Goal: Transaction & Acquisition: Purchase product/service

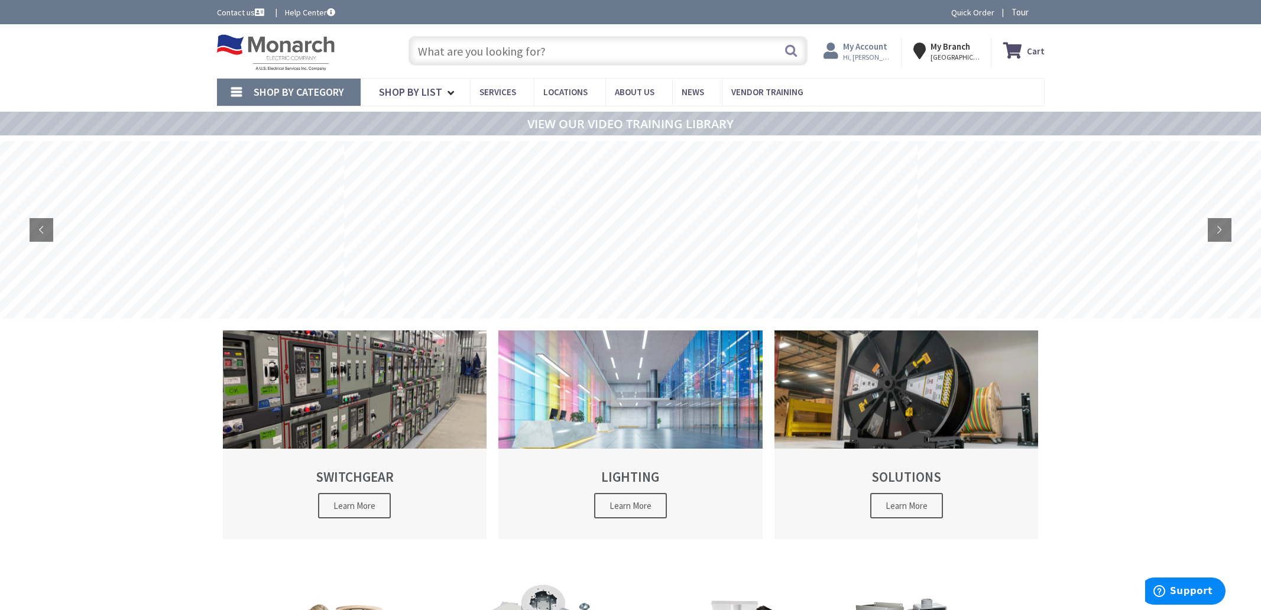
click at [871, 56] on span "Hi, [PERSON_NAME]" at bounding box center [868, 57] width 50 height 9
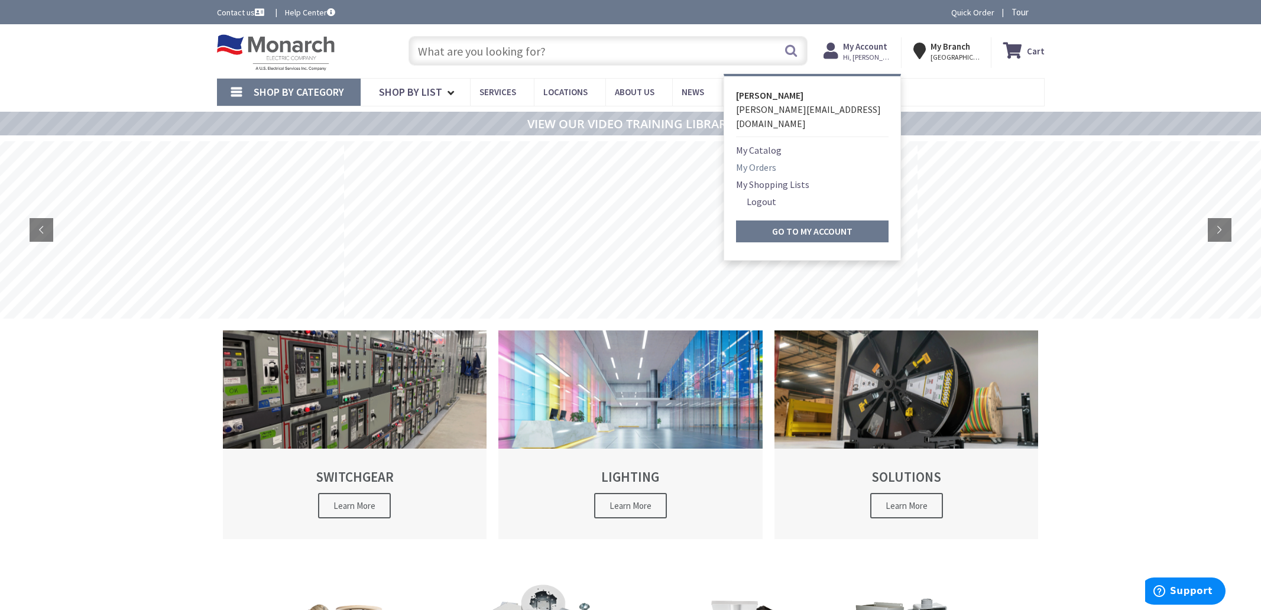
click at [773, 160] on link "My Orders" at bounding box center [756, 167] width 40 height 14
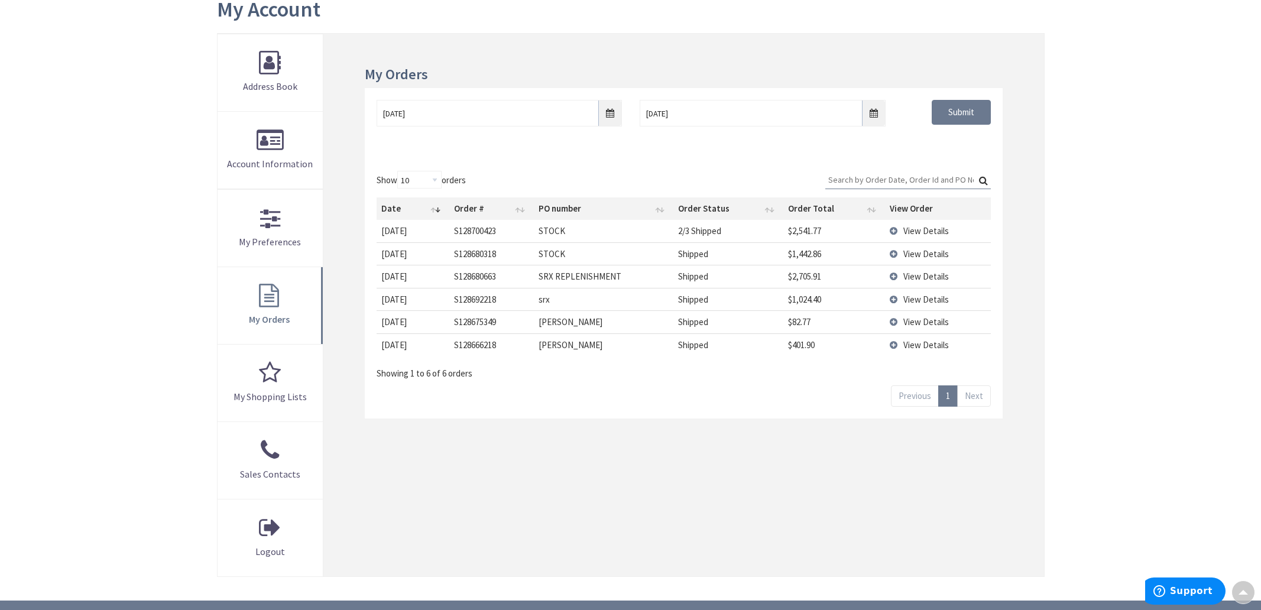
scroll to position [153, 0]
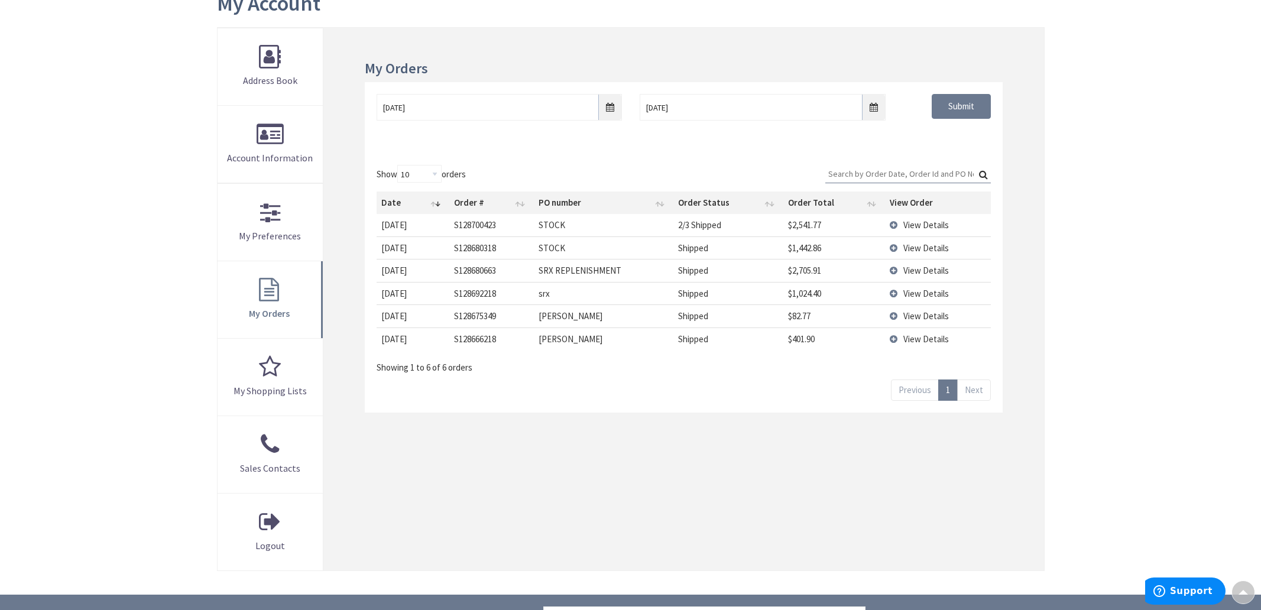
click at [969, 389] on link "Next" at bounding box center [974, 390] width 34 height 21
click at [969, 388] on link "Next" at bounding box center [974, 390] width 34 height 21
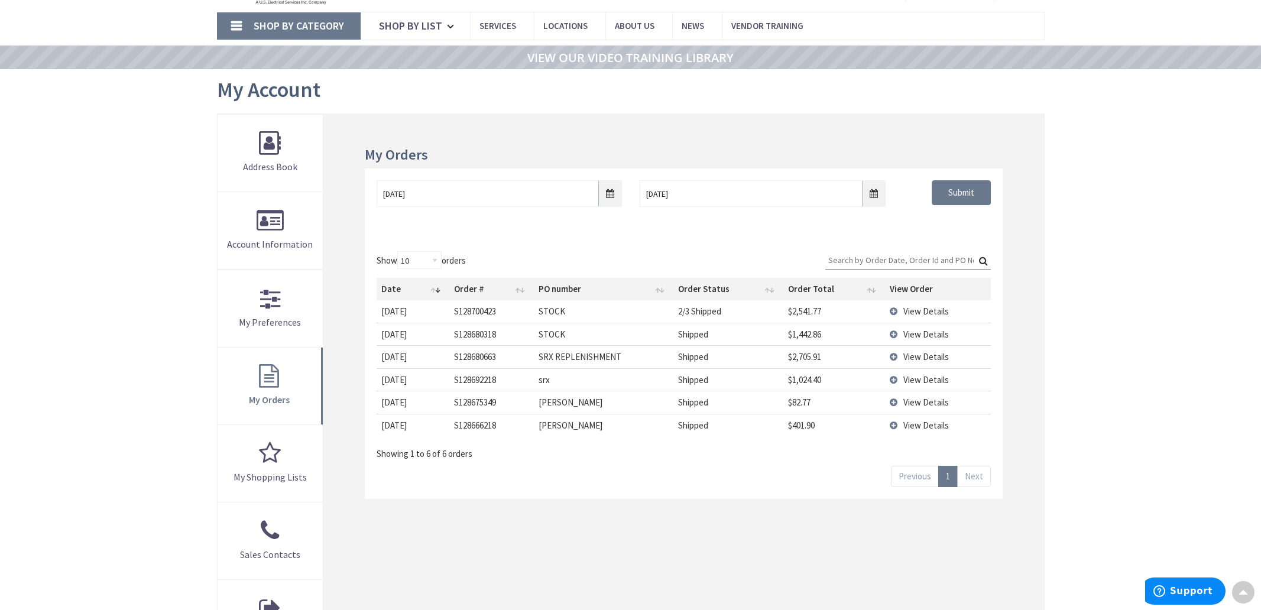
scroll to position [66, 0]
select select "100"
click at [614, 196] on input "8/28/2025" at bounding box center [499, 193] width 245 height 27
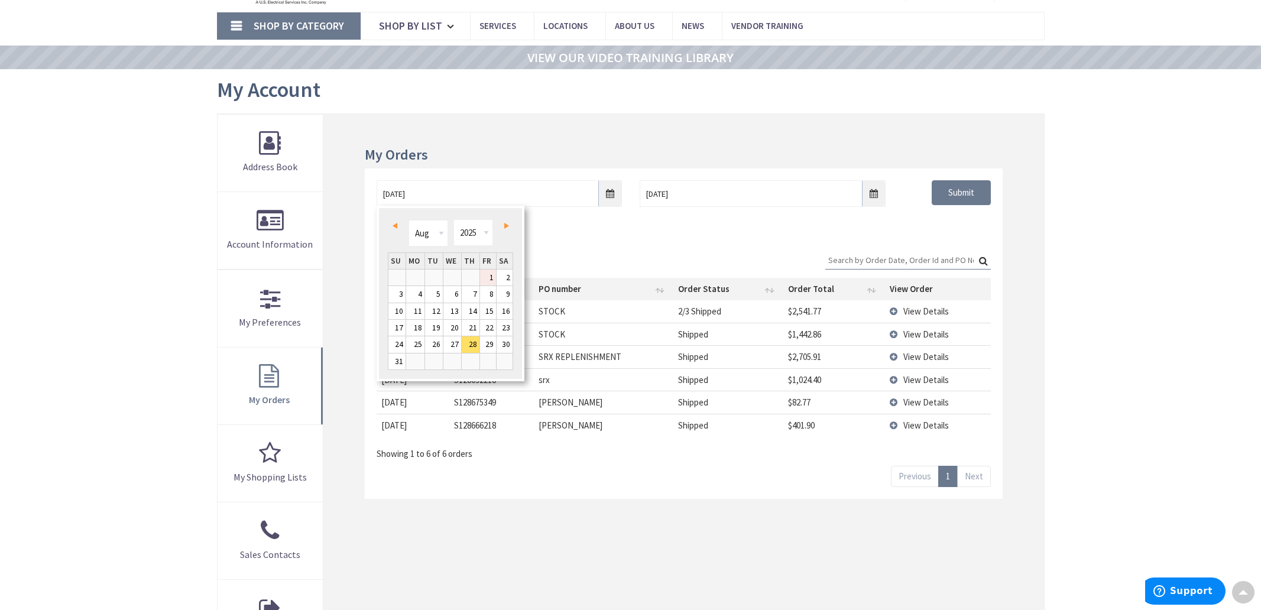
click at [494, 275] on link "1" at bounding box center [488, 278] width 16 height 16
type input "08/01/2025"
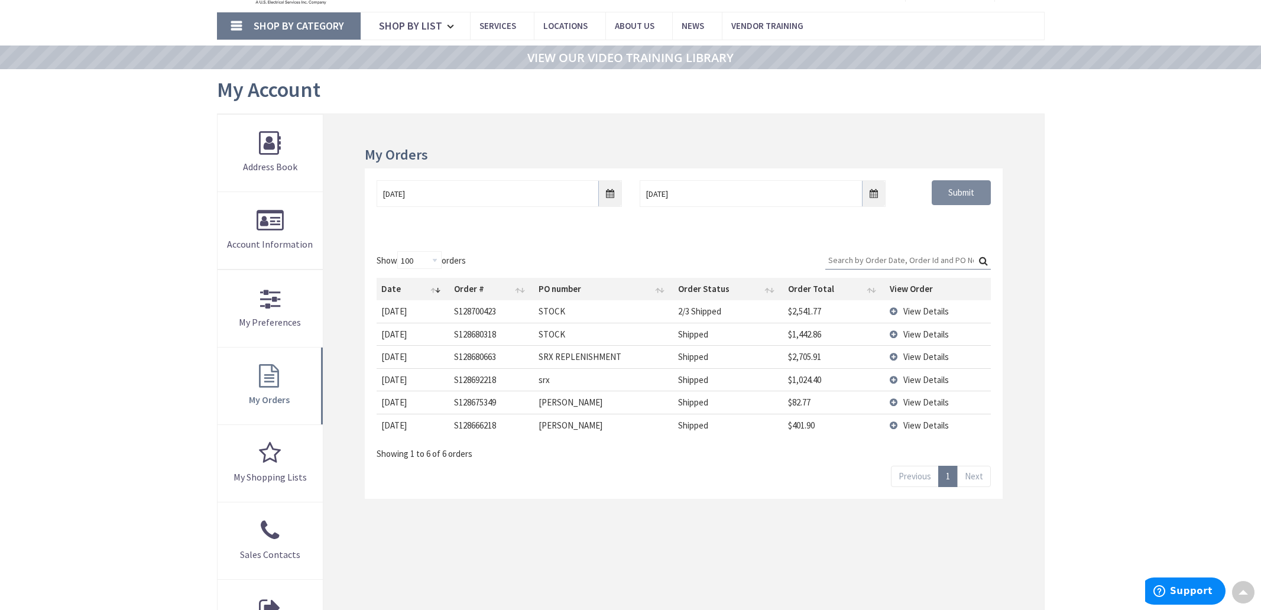
click at [949, 193] on input "Submit" at bounding box center [961, 192] width 59 height 25
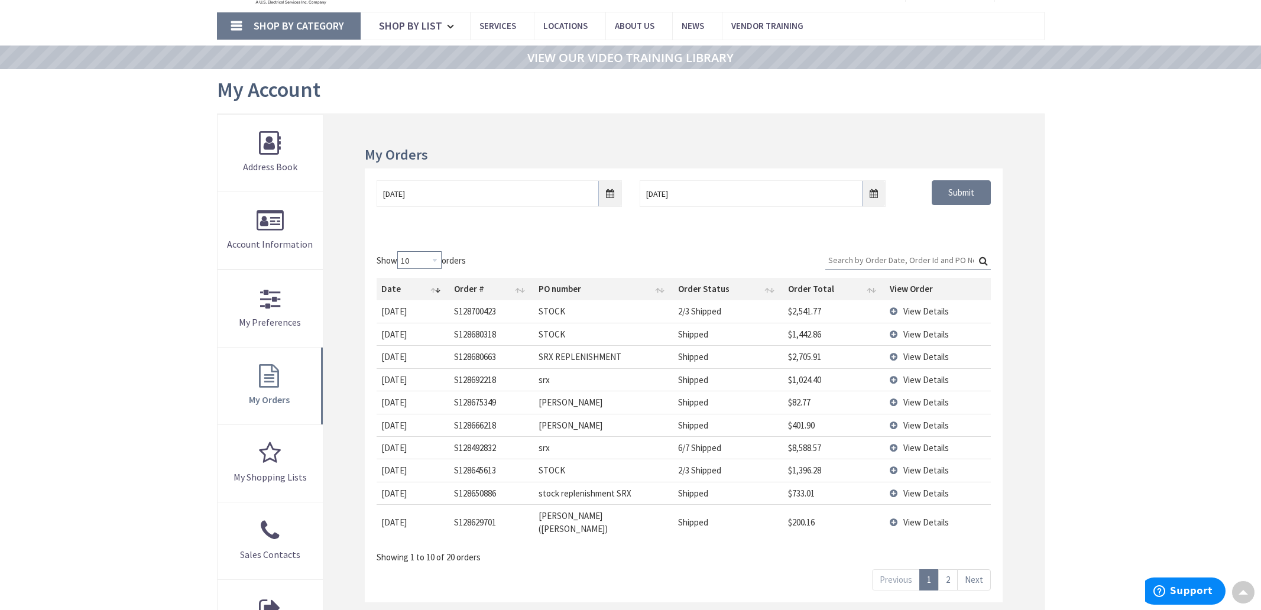
select select "100"
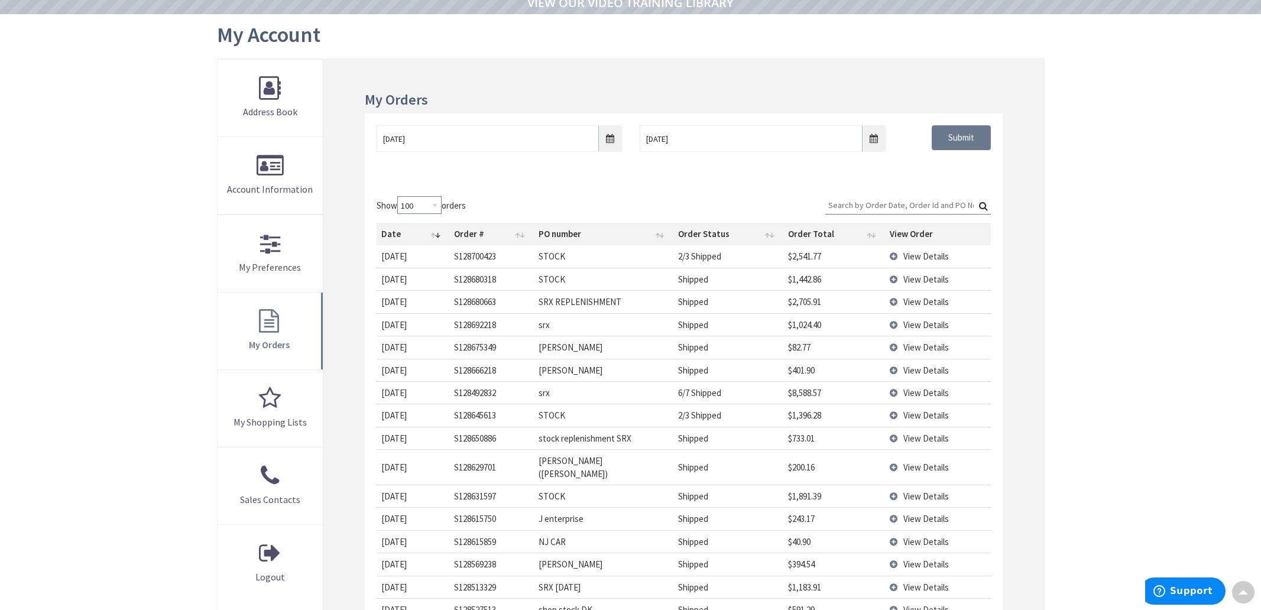
scroll to position [121, 0]
click at [914, 346] on span "View Details" at bounding box center [927, 347] width 46 height 11
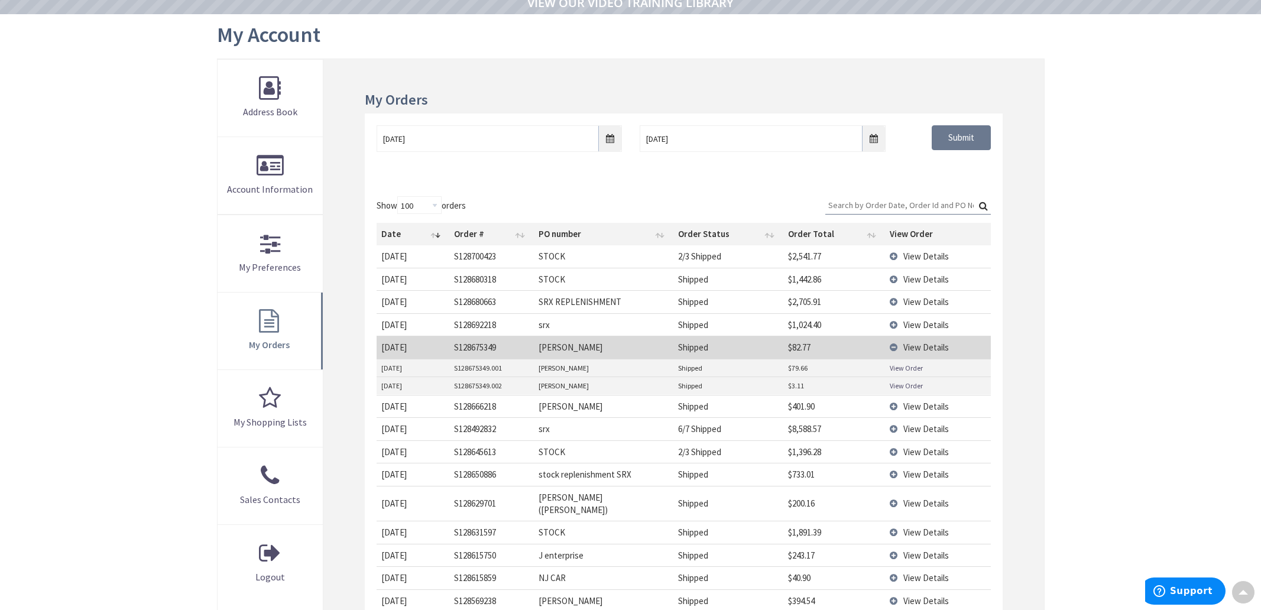
click at [914, 346] on span "View Details" at bounding box center [927, 347] width 46 height 11
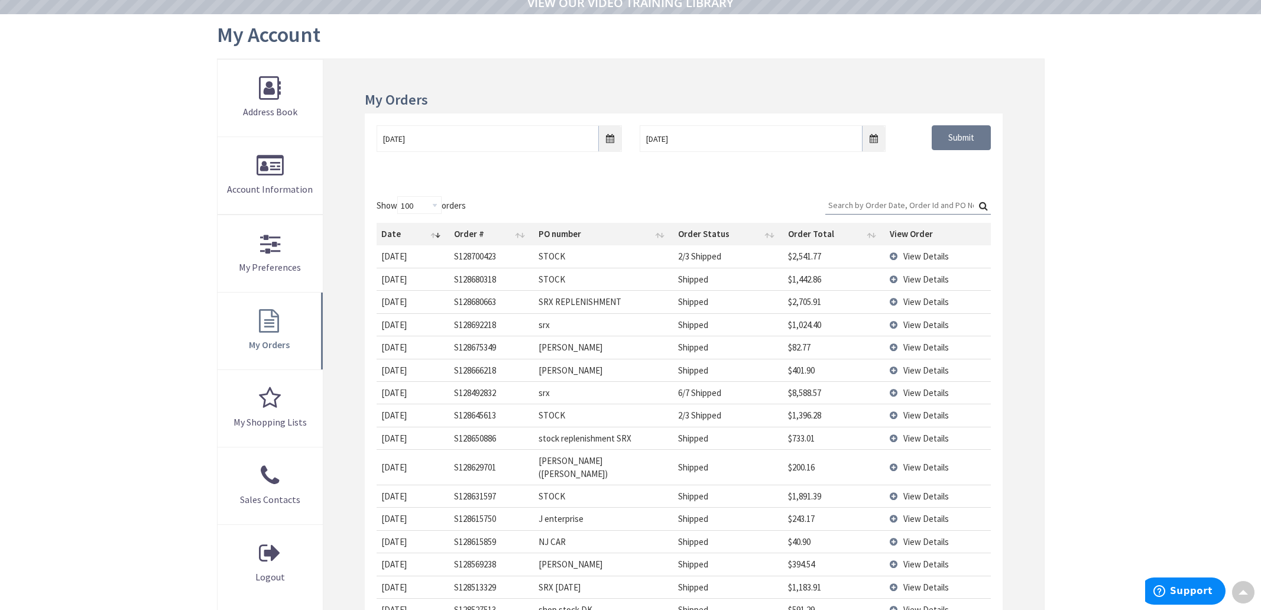
click at [914, 346] on span "View Details" at bounding box center [927, 347] width 46 height 11
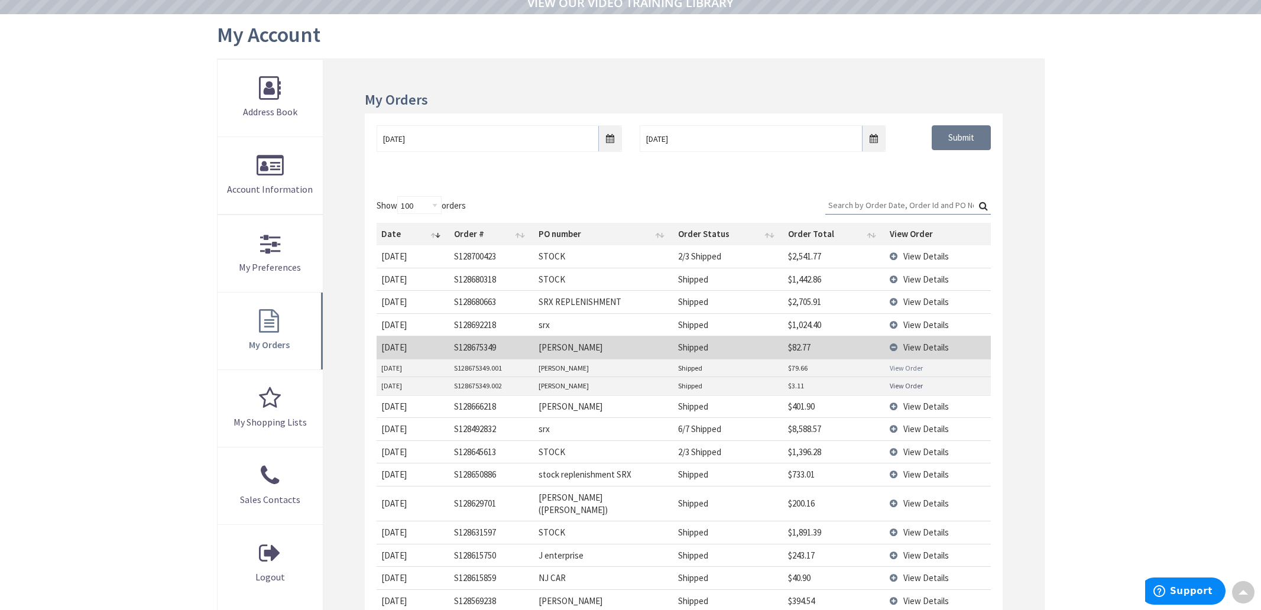
click at [908, 365] on link "View Order" at bounding box center [906, 368] width 33 height 10
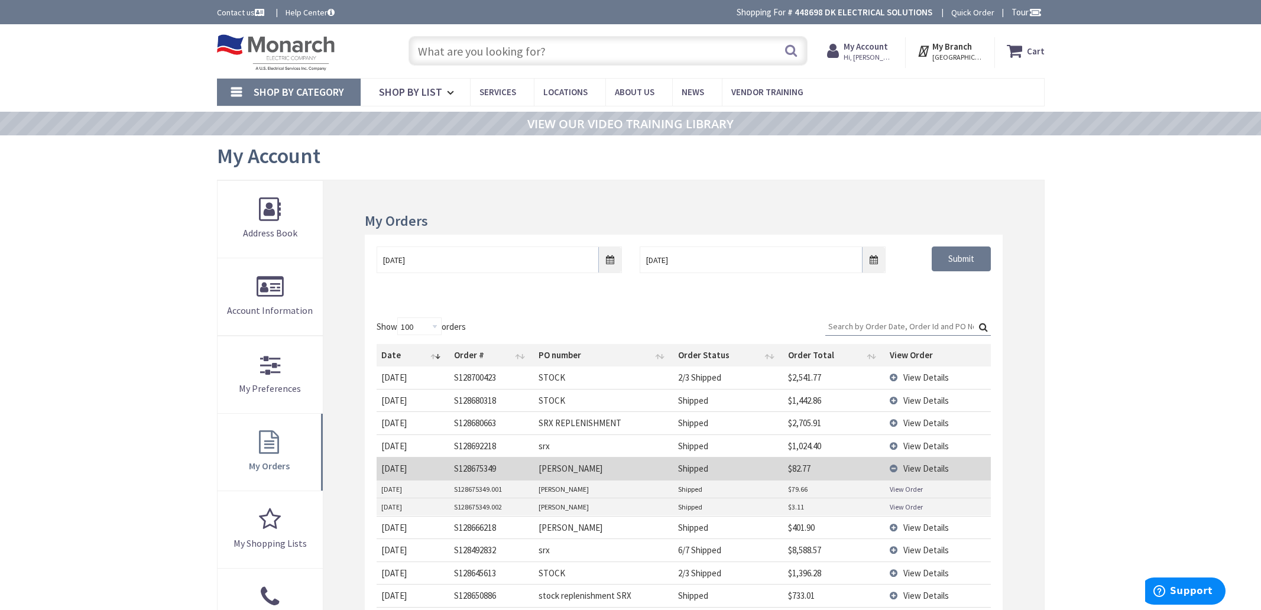
scroll to position [0, 0]
click at [443, 41] on input "text" at bounding box center [608, 51] width 399 height 30
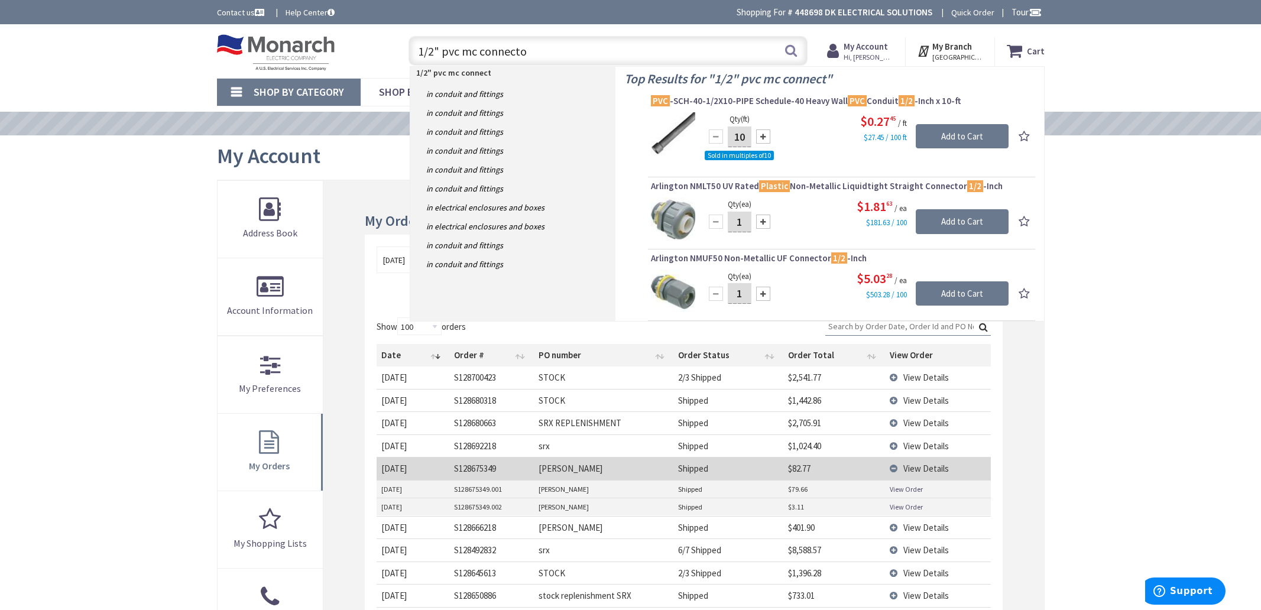
type input "1/2" pvc mc connector"
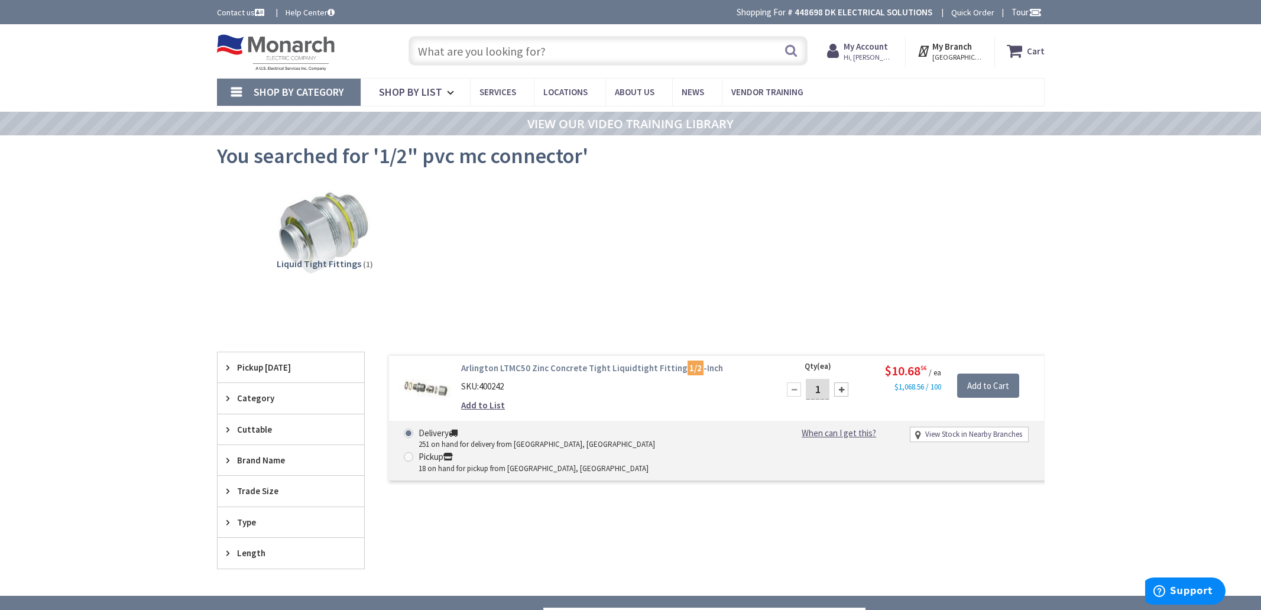
click at [537, 368] on link "Arlington LTMC50 Zinc Concrete Tight Liquidtight Fitting 1/2 -Inch" at bounding box center [611, 368] width 301 height 12
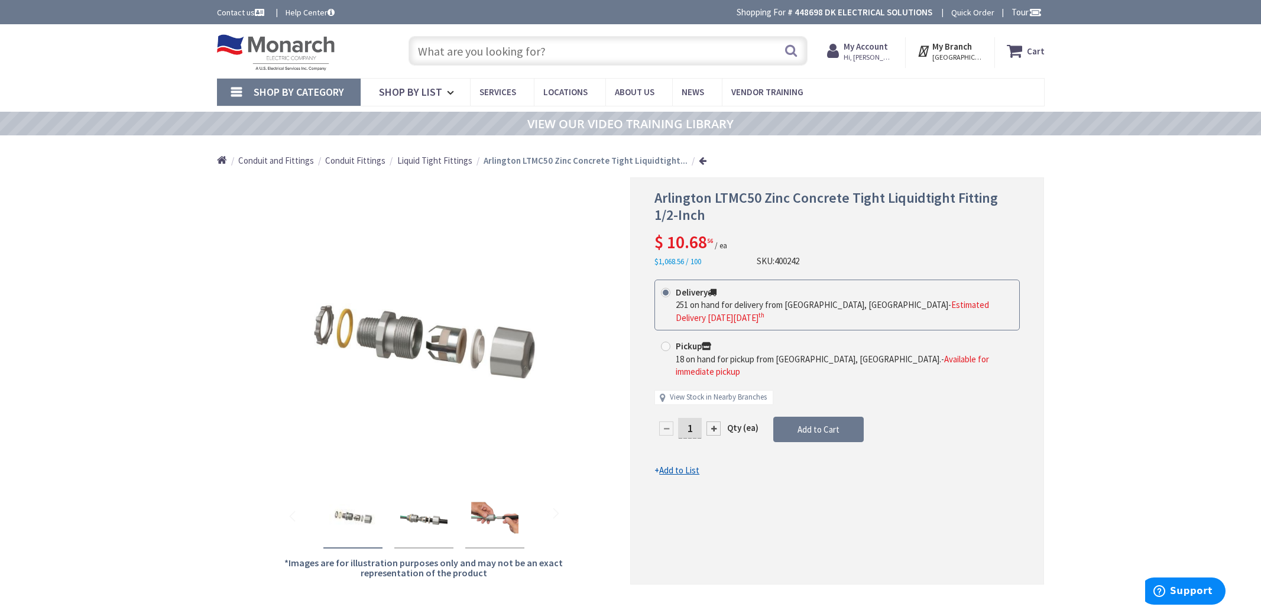
click at [504, 54] on input "text" at bounding box center [608, 51] width 399 height 30
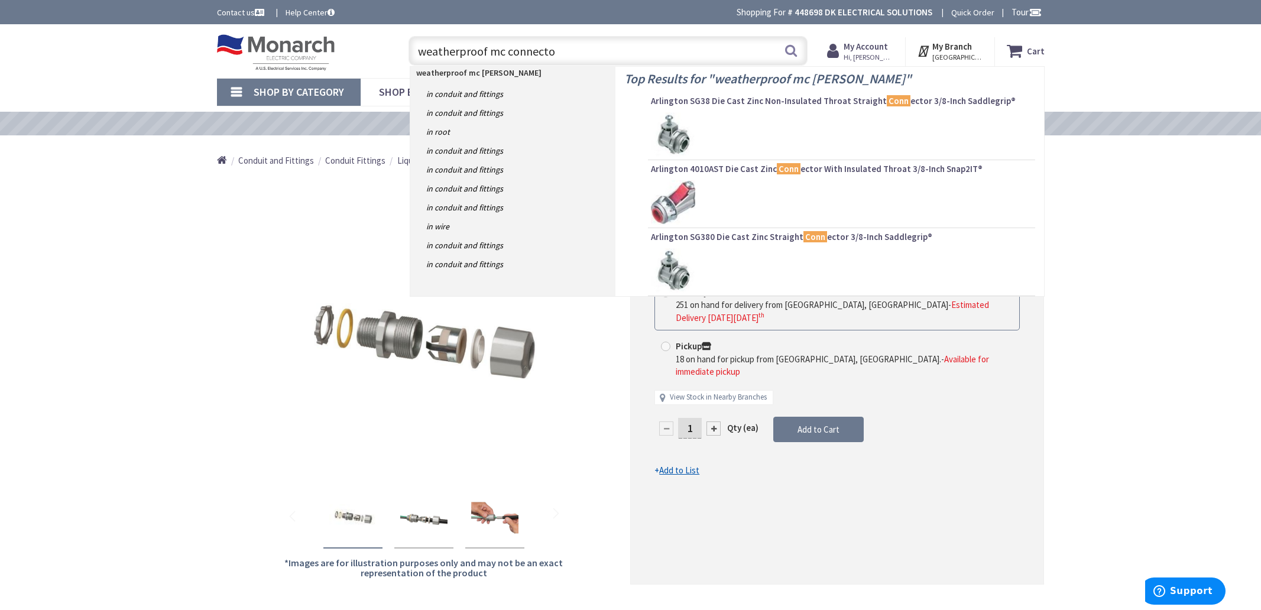
type input "weatherproof mc connector"
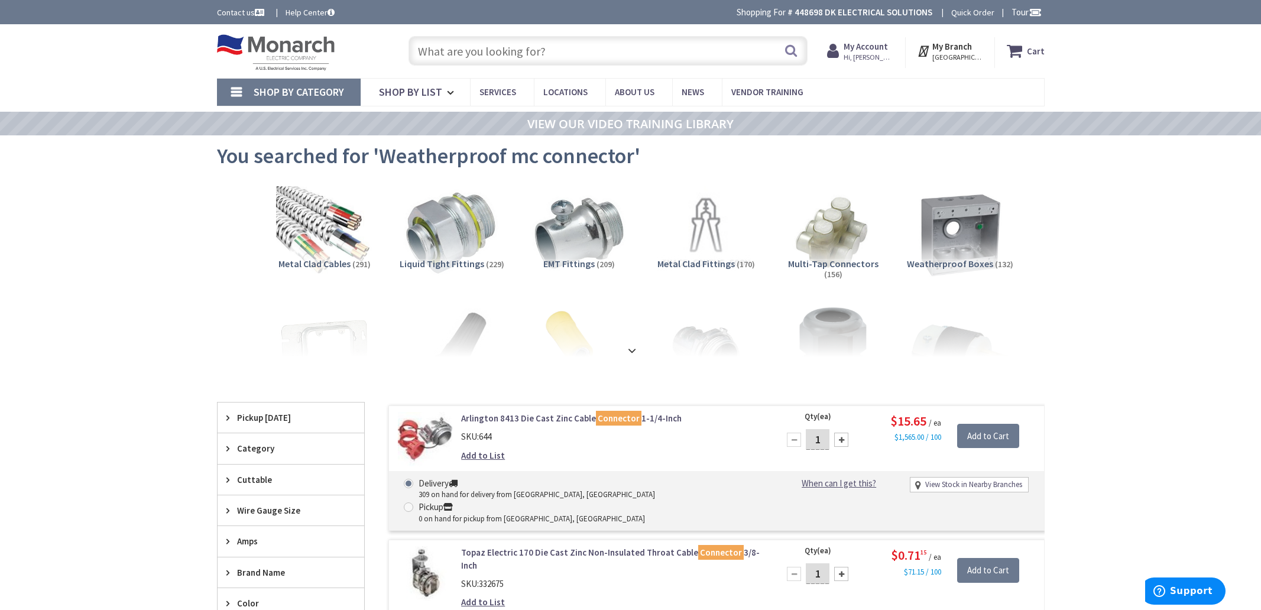
click at [475, 52] on input "text" at bounding box center [608, 51] width 399 height 30
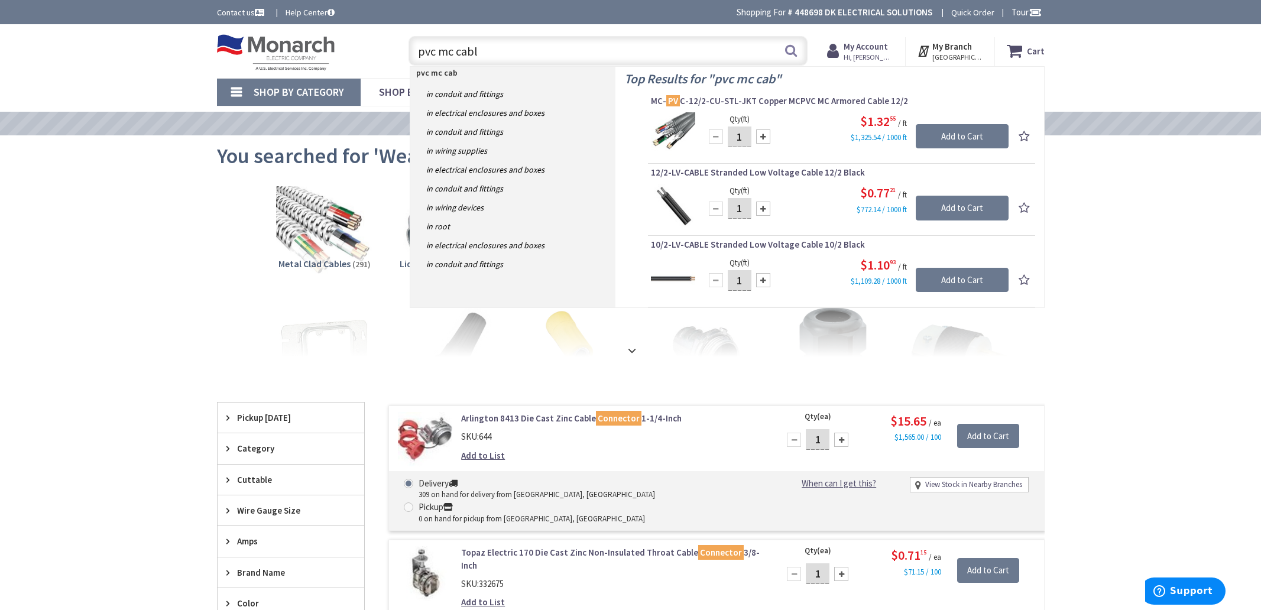
type input "pvc mc cable"
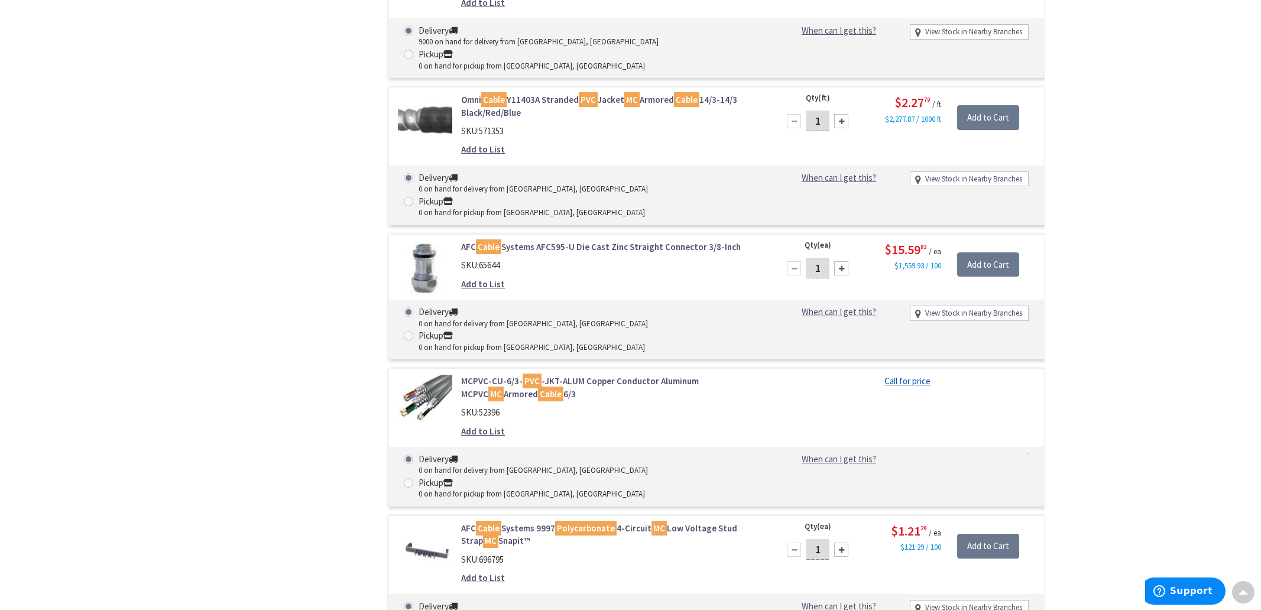
scroll to position [1041, 0]
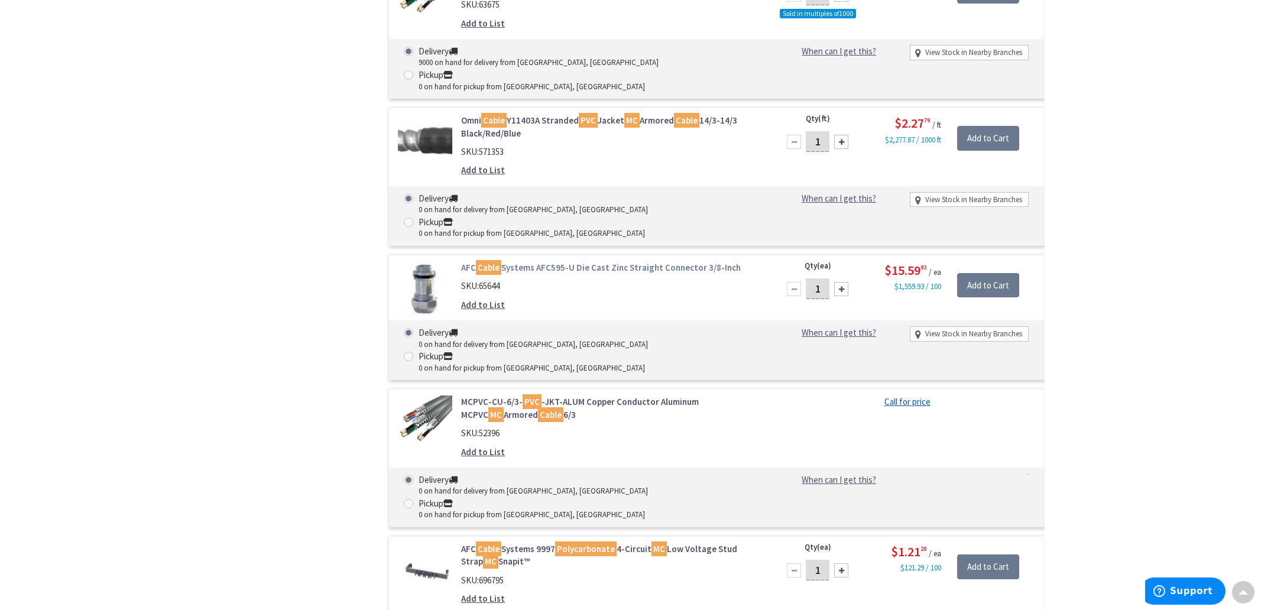
click at [597, 261] on link "AFC Cable Systems AFC595-U Die Cast Zinc Straight Connector 3/8-Inch" at bounding box center [611, 267] width 301 height 12
